Goal: Find specific fact: Find specific fact

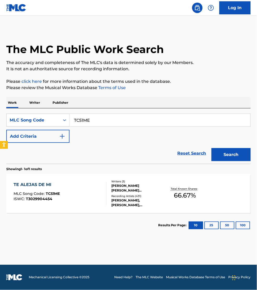
click at [97, 117] on input "TC51ME" at bounding box center [160, 120] width 181 height 13
paste input "MN5LDZ"
type input "MN5LDZ"
click at [211, 148] on button "Search" at bounding box center [230, 154] width 39 height 13
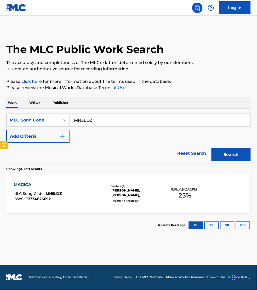
click at [104, 204] on div at bounding box center [104, 194] width 4 height 24
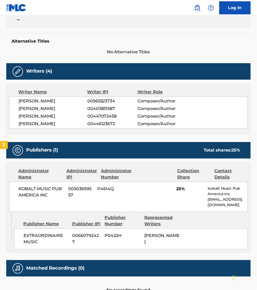
scroll to position [122, 0]
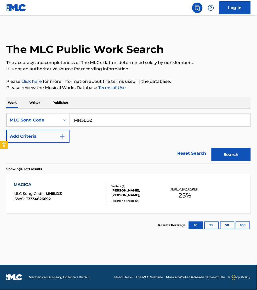
click at [108, 118] on input "MN5LDZ" at bounding box center [160, 120] width 181 height 13
paste input "S00070"
type input "S00070"
click at [211, 148] on button "Search" at bounding box center [230, 154] width 39 height 13
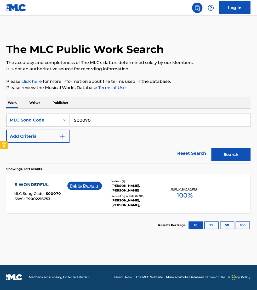
click at [92, 189] on div "Public Domain" at bounding box center [84, 186] width 34 height 8
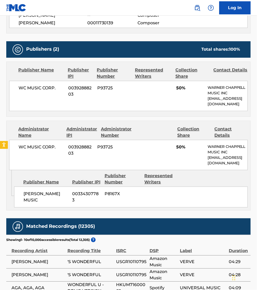
scroll to position [514, 0]
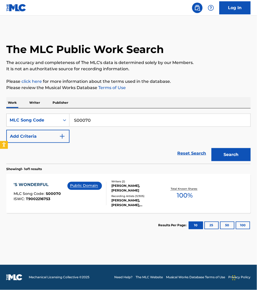
click at [101, 124] on input "S00070" at bounding box center [160, 120] width 181 height 13
paste input "W51KEF"
type input "W51KEF"
click at [211, 148] on button "Search" at bounding box center [230, 154] width 39 height 13
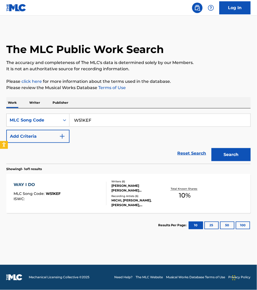
click at [101, 201] on div "WAY I DO MLC Song Code : W51KEF ISWC :" at bounding box center [60, 194] width 93 height 24
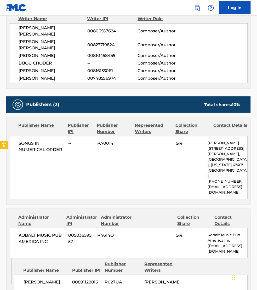
scroll to position [122, 0]
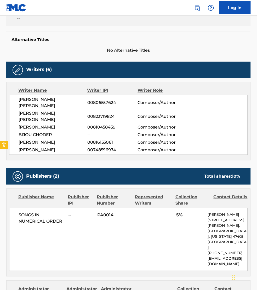
click at [60, 102] on span "[PERSON_NAME] [PERSON_NAME]" at bounding box center [53, 103] width 69 height 13
copy span "[PERSON_NAME]"
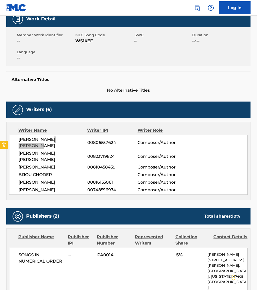
scroll to position [82, 0]
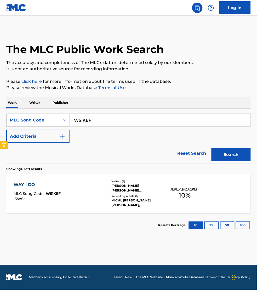
click at [101, 119] on input "W51KEF" at bounding box center [160, 120] width 181 height 13
paste input "R08600"
type input "R08600"
click at [211, 148] on button "Search" at bounding box center [230, 154] width 39 height 13
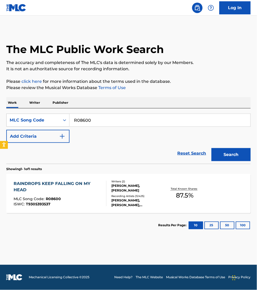
click at [96, 194] on div "RAINDROPS KEEP FALLING ON MY HEAD MLC Song Code : R08600 ISWC : T9305393537" at bounding box center [58, 194] width 88 height 26
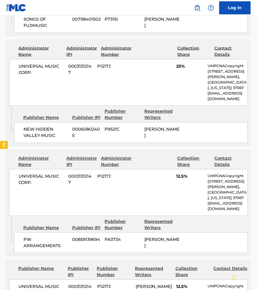
scroll to position [1143, 0]
